Goal: Navigation & Orientation: Understand site structure

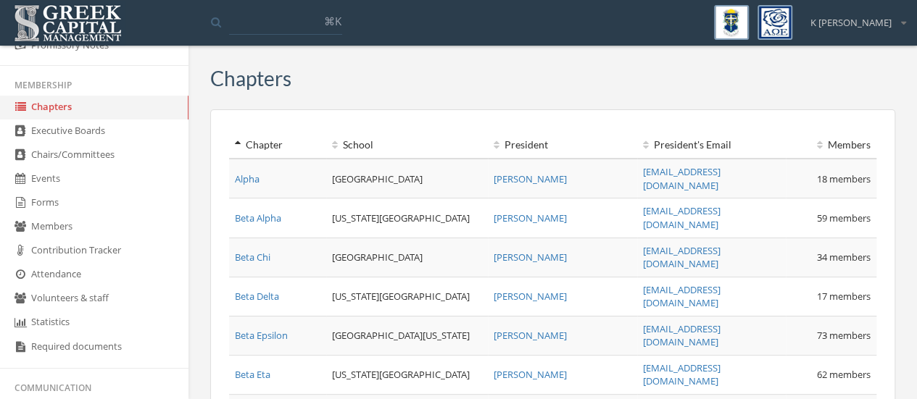
scroll to position [290, 0]
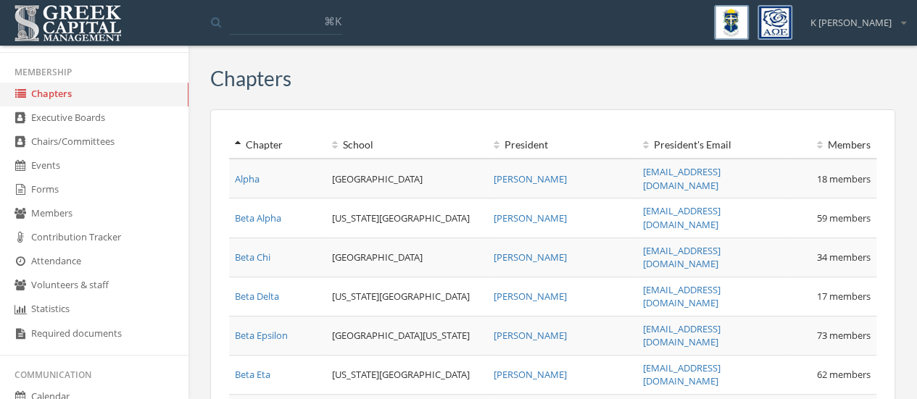
click at [49, 173] on link "Events" at bounding box center [94, 166] width 188 height 24
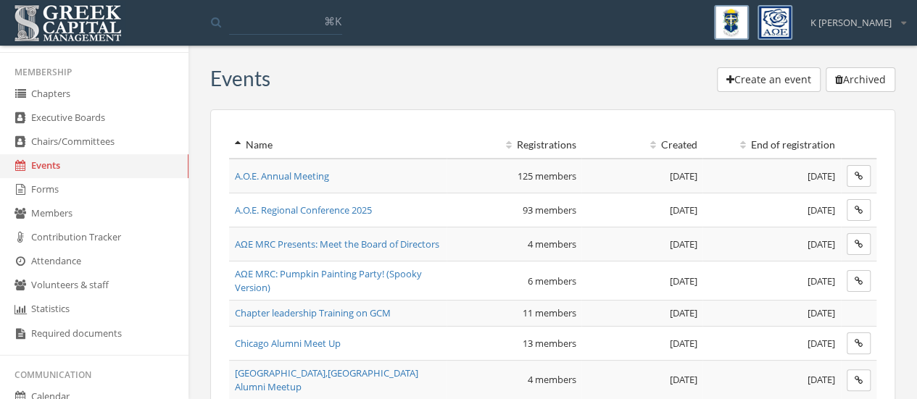
click at [668, 146] on th "Created" at bounding box center [641, 145] width 121 height 27
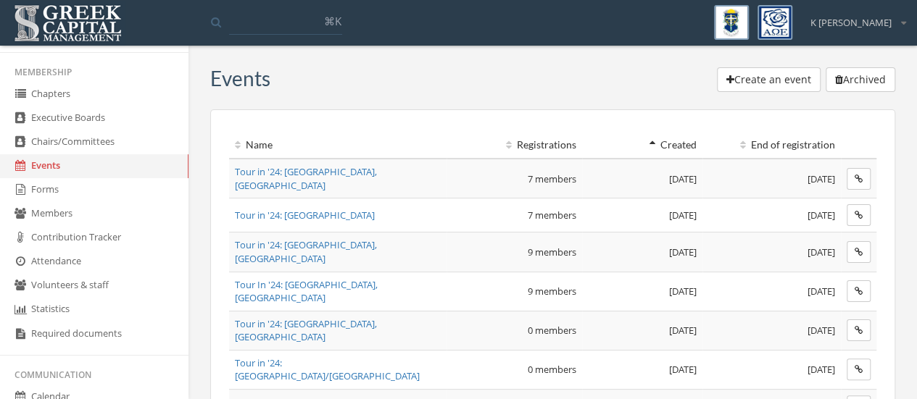
click at [668, 146] on th "Created" at bounding box center [642, 145] width 120 height 27
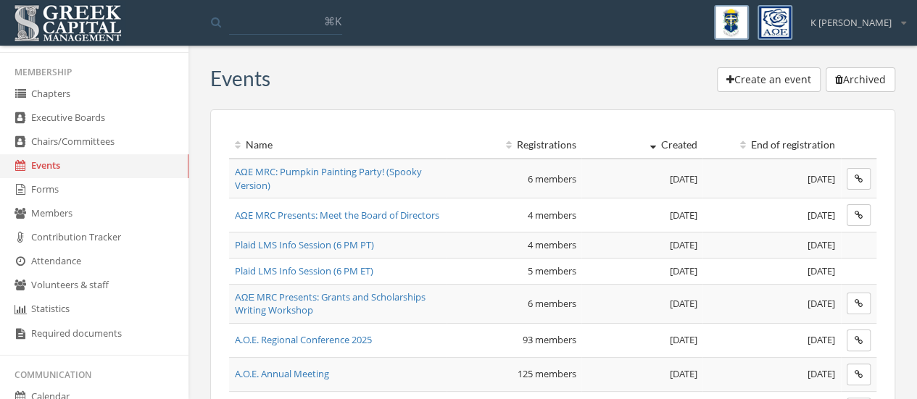
click at [74, 191] on link "Forms" at bounding box center [94, 190] width 188 height 24
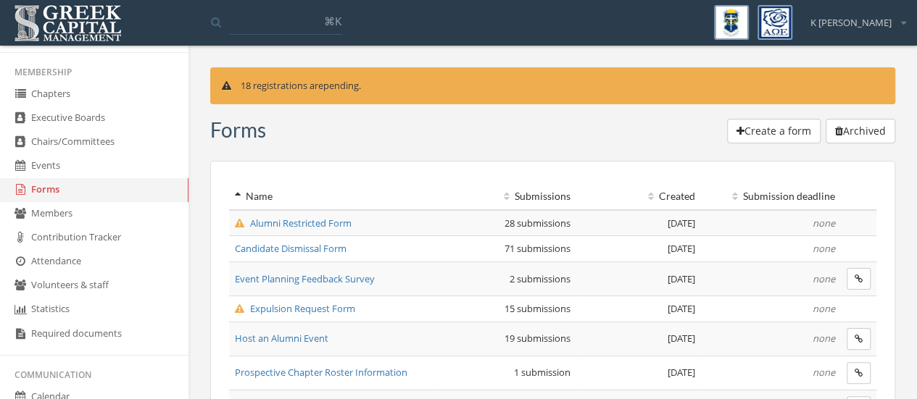
click at [71, 223] on link "Members" at bounding box center [94, 214] width 188 height 24
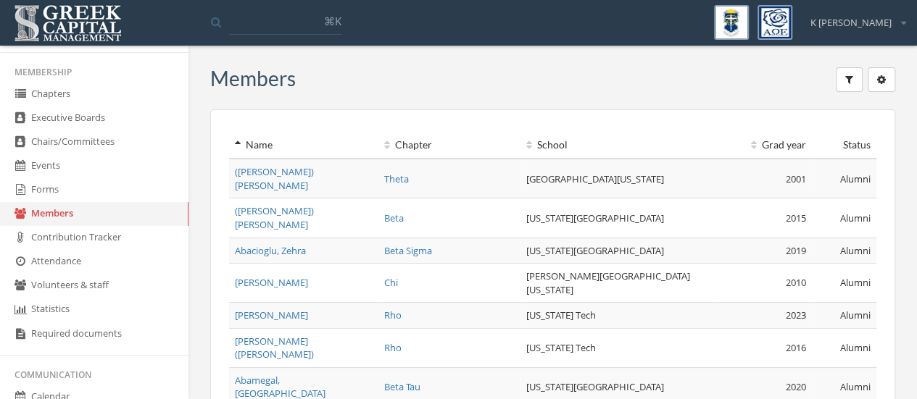
click at [67, 247] on link "Contribution Tracker" at bounding box center [94, 238] width 188 height 24
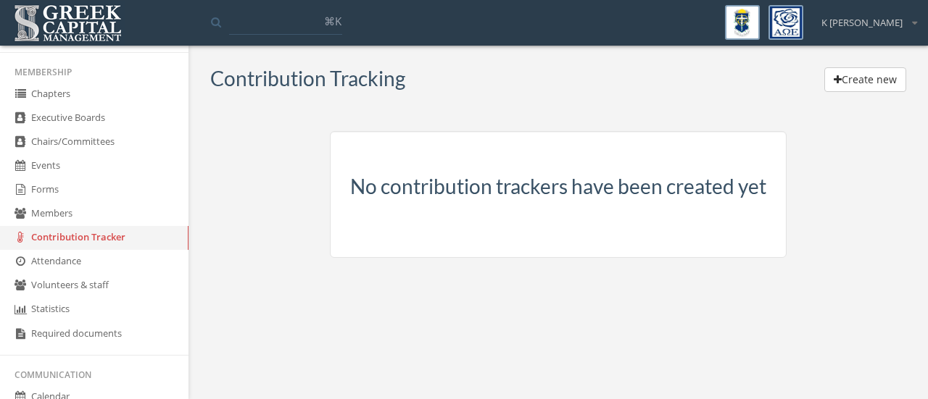
click at [67, 267] on link "Attendance" at bounding box center [94, 262] width 188 height 24
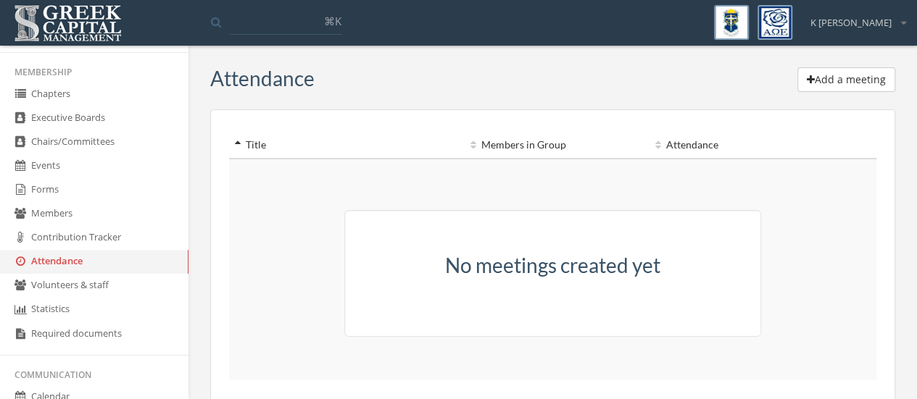
click at [63, 283] on link "Volunteers & staff" at bounding box center [94, 286] width 188 height 24
